Goal: Information Seeking & Learning: Learn about a topic

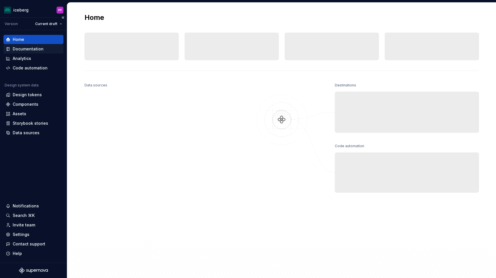
click at [22, 49] on div "Documentation" at bounding box center [28, 49] width 31 height 6
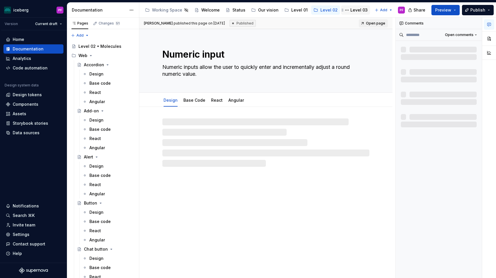
click at [355, 9] on div "Level 03" at bounding box center [358, 10] width 17 height 6
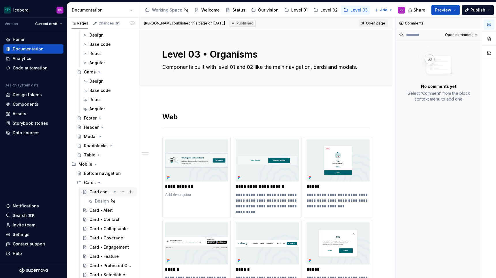
scroll to position [76, 0]
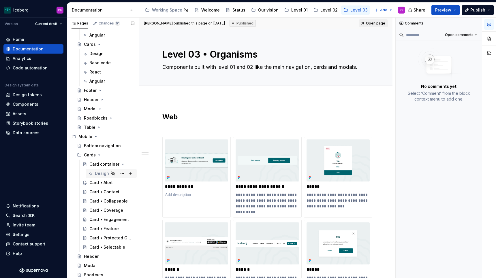
click at [96, 172] on div "Design" at bounding box center [102, 174] width 14 height 6
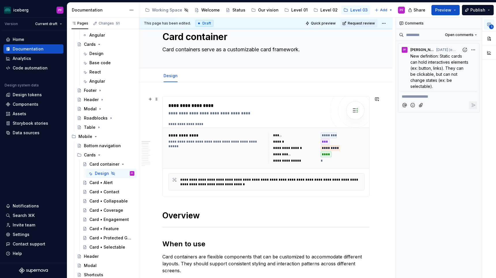
scroll to position [4, 0]
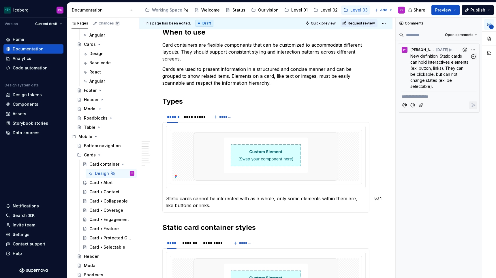
click at [448, 60] on span "New definition: Static cards can hold interactives elements (ex: button, links)…" at bounding box center [439, 71] width 59 height 35
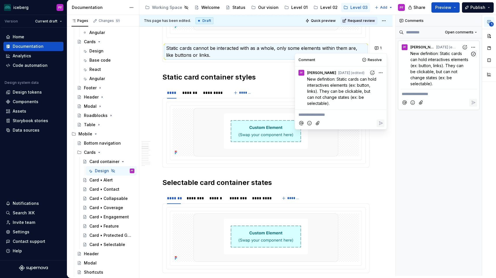
scroll to position [378, 0]
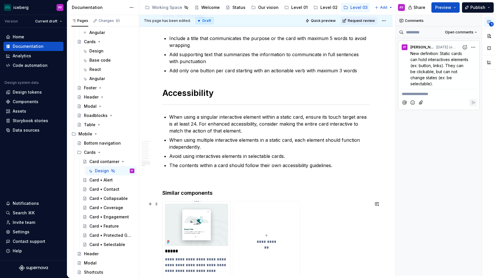
scroll to position [2043, 0]
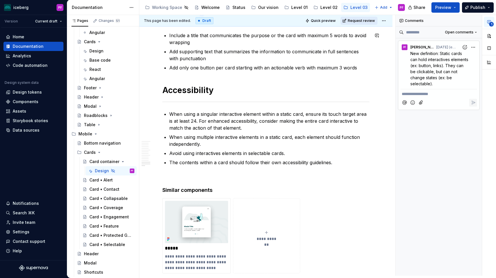
type textarea "*"
